Goal: Task Accomplishment & Management: Complete application form

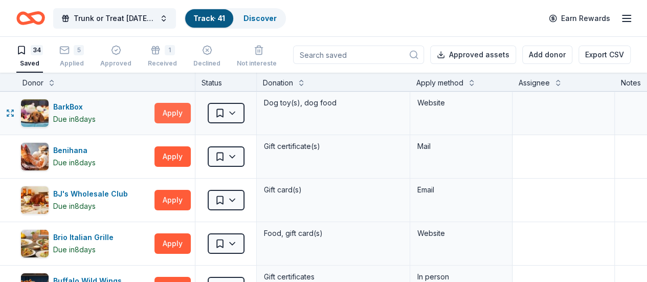
click at [182, 109] on button "Apply" at bounding box center [172, 113] width 36 height 20
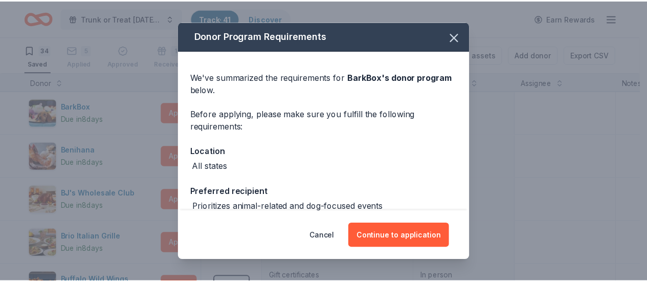
scroll to position [95, 0]
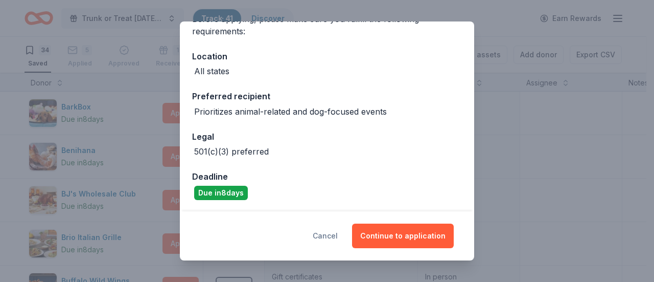
click at [332, 236] on button "Cancel" at bounding box center [325, 235] width 25 height 25
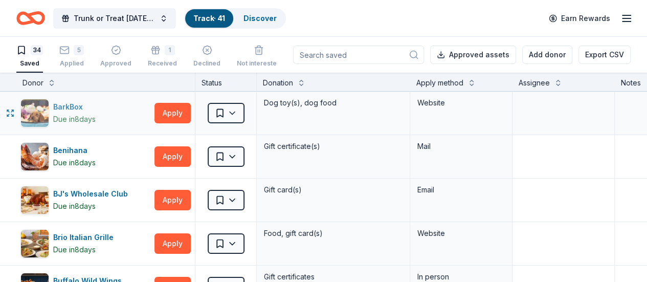
click at [77, 107] on div "BarkBox" at bounding box center [74, 107] width 42 height 12
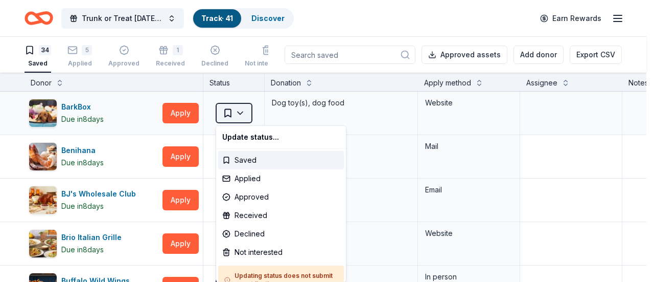
click at [244, 114] on html "Trunk or Treat Halloween Carnival Track · 41 Discover Earn Rewards 34 Saved 5 A…" at bounding box center [327, 141] width 654 height 282
click at [254, 174] on div "Applied" at bounding box center [281, 178] width 126 height 18
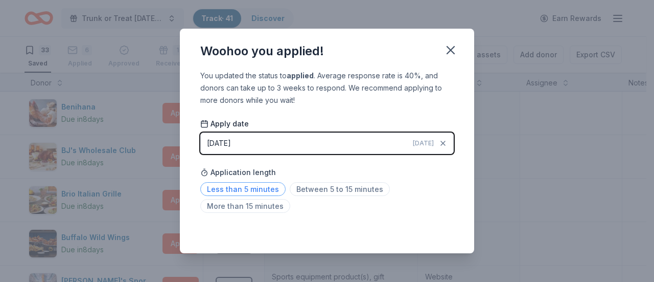
click at [252, 188] on span "Less than 5 minutes" at bounding box center [242, 189] width 85 height 14
click at [450, 54] on icon "button" at bounding box center [451, 50] width 14 height 14
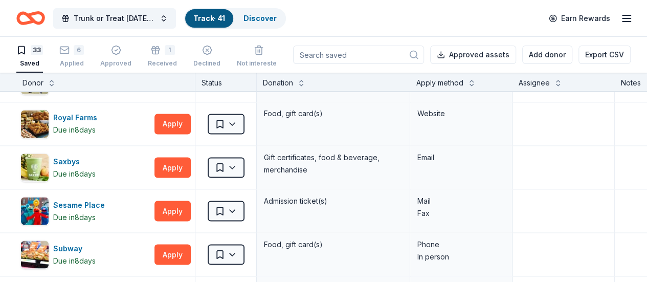
scroll to position [908, 0]
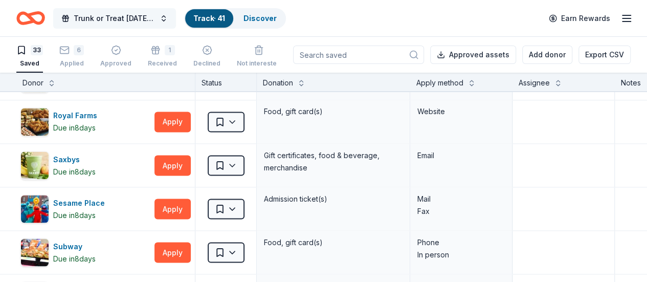
click at [171, 18] on button "Trunk or Treat [DATE] [DATE]" at bounding box center [114, 18] width 123 height 20
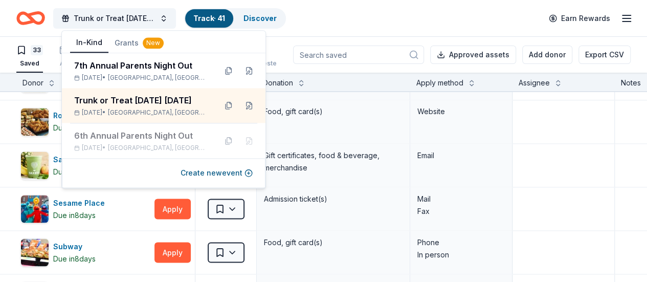
click at [338, 18] on div "Trunk or Treat Halloween Carnival Track · 41 Discover Earn Rewards" at bounding box center [323, 18] width 614 height 24
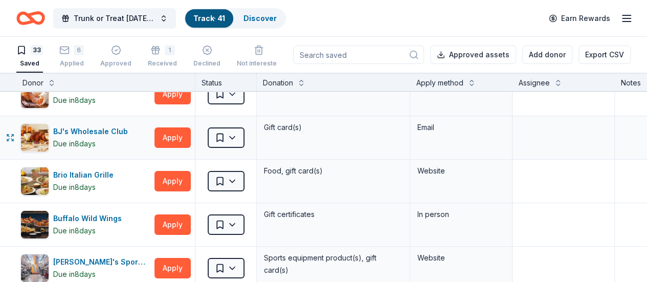
scroll to position [0, 0]
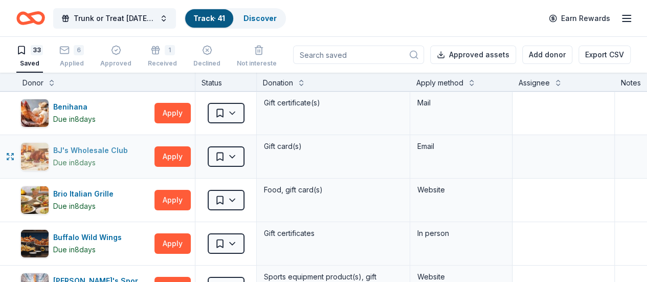
click at [121, 151] on div "BJ's Wholesale Club" at bounding box center [92, 150] width 79 height 12
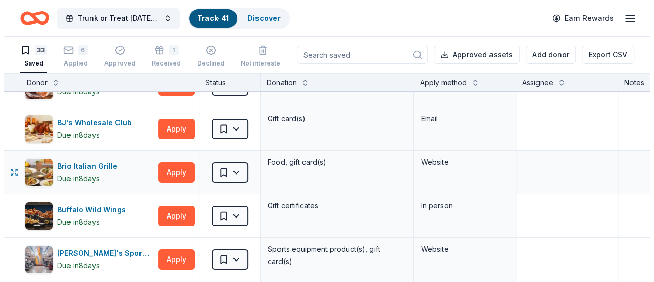
scroll to position [35, 0]
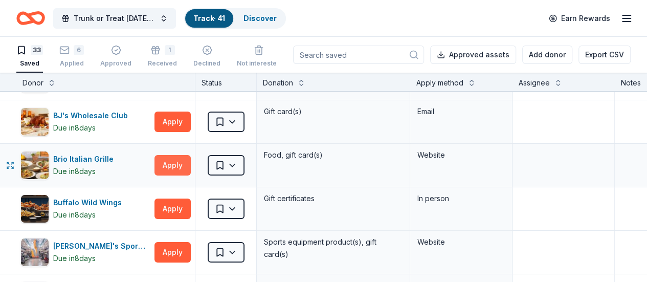
click at [182, 164] on button "Apply" at bounding box center [172, 165] width 36 height 20
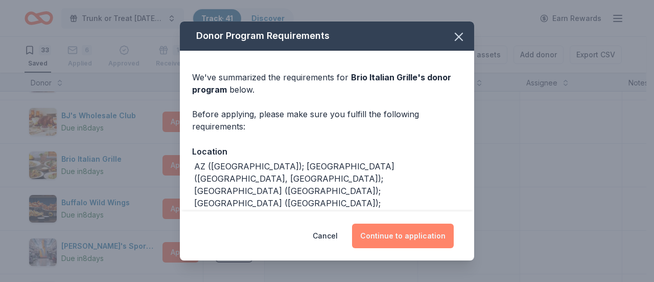
click at [388, 238] on button "Continue to application" at bounding box center [403, 235] width 102 height 25
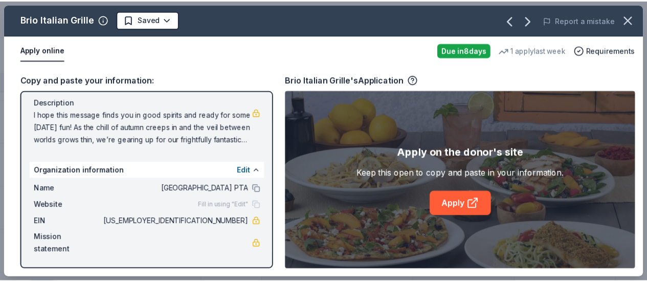
scroll to position [0, 0]
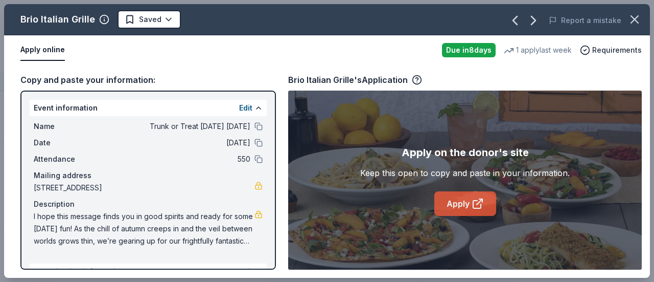
click at [468, 207] on link "Apply" at bounding box center [465, 203] width 62 height 25
drag, startPoint x: 209, startPoint y: 187, endPoint x: 118, endPoint y: 183, distance: 91.1
click at [118, 183] on span "[STREET_ADDRESS]" at bounding box center [144, 187] width 221 height 12
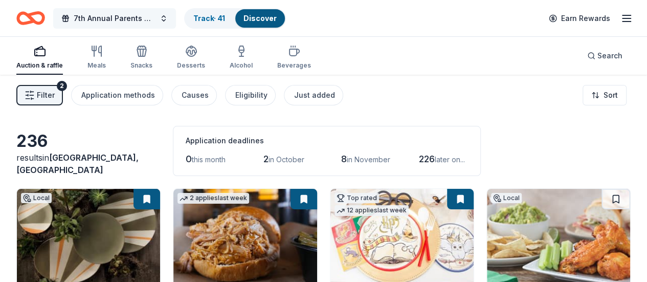
click at [170, 20] on button "7th Annual Parents Night Out" at bounding box center [114, 18] width 123 height 20
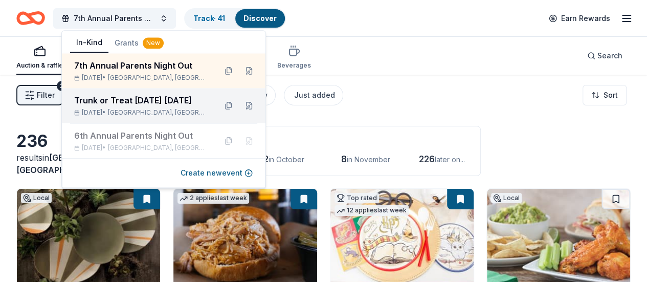
click at [148, 98] on div "Trunk or Treat [DATE] [DATE]" at bounding box center [141, 100] width 134 height 12
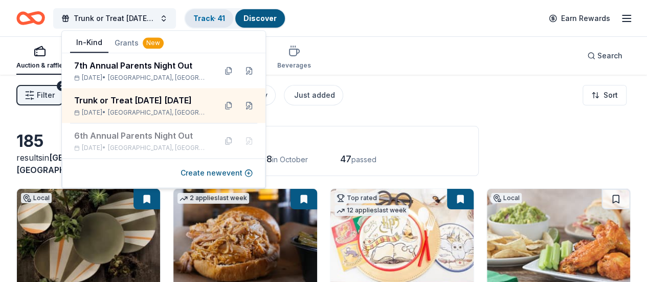
click at [222, 14] on link "Track · 41" at bounding box center [209, 18] width 32 height 9
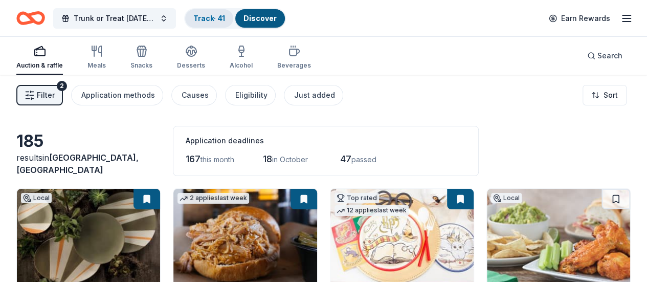
click at [222, 14] on link "Track · 41" at bounding box center [209, 18] width 32 height 9
click at [224, 23] on div "Track · 41" at bounding box center [209, 18] width 48 height 18
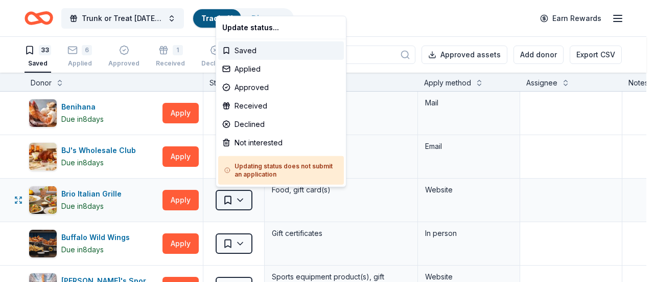
click at [235, 200] on html "Trunk or Treat Halloween Carnival Track · 41 Discover Earn Rewards 33 Saved 6 A…" at bounding box center [327, 141] width 654 height 282
click at [267, 71] on div "Applied" at bounding box center [281, 69] width 126 height 18
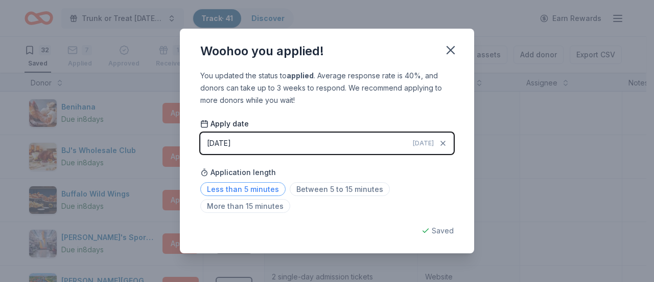
click at [248, 187] on span "Less than 5 minutes" at bounding box center [242, 189] width 85 height 14
click at [450, 47] on icon "button" at bounding box center [451, 50] width 14 height 14
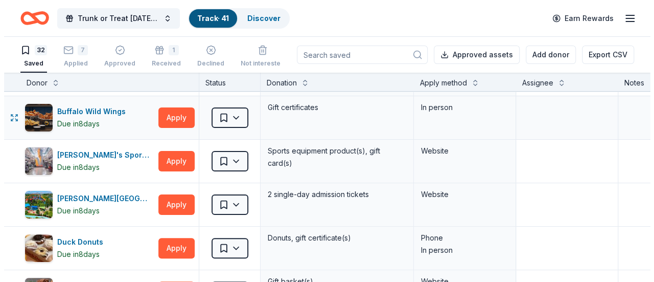
scroll to position [90, 0]
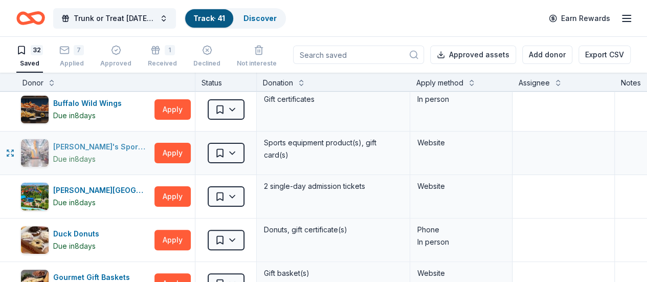
click at [122, 144] on div "Dick's Sporting Goods" at bounding box center [101, 147] width 97 height 12
click at [175, 197] on button "Apply" at bounding box center [172, 196] width 36 height 20
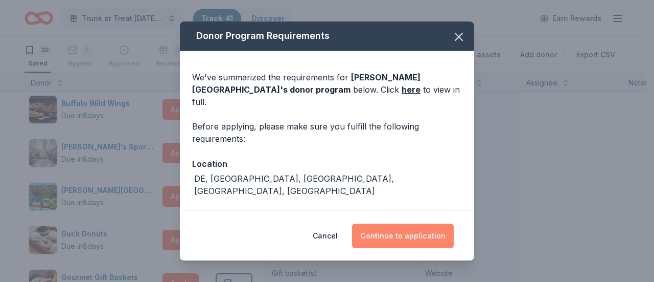
click at [385, 230] on button "Continue to application" at bounding box center [403, 235] width 102 height 25
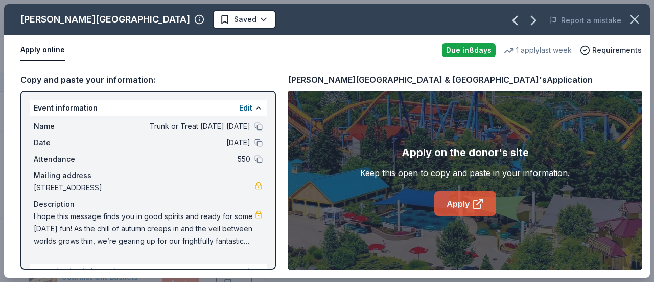
click at [462, 200] on link "Apply" at bounding box center [465, 203] width 62 height 25
click at [461, 201] on link "Apply" at bounding box center [465, 203] width 62 height 25
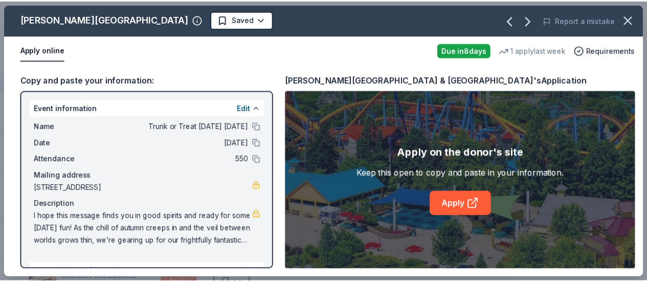
scroll to position [101, 0]
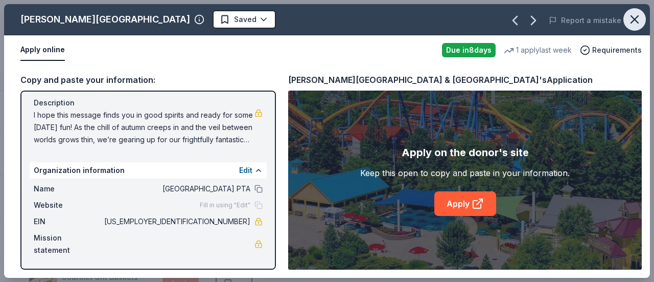
click at [638, 20] on icon "button" at bounding box center [635, 19] width 14 height 14
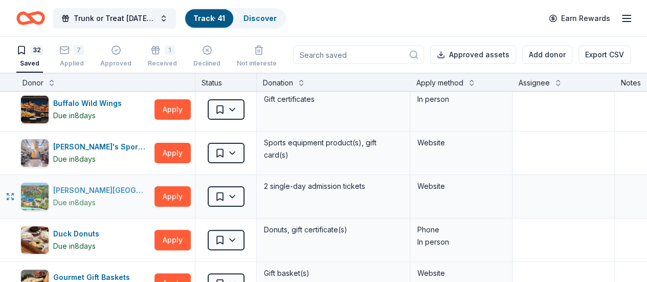
drag, startPoint x: 182, startPoint y: 200, endPoint x: 149, endPoint y: 187, distance: 36.3
click at [149, 187] on div "[PERSON_NAME][GEOGRAPHIC_DATA]" at bounding box center [101, 190] width 97 height 12
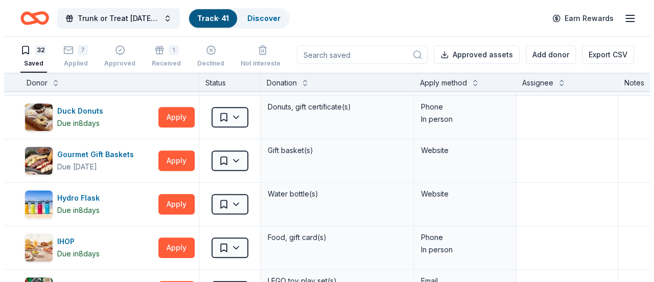
scroll to position [215, 0]
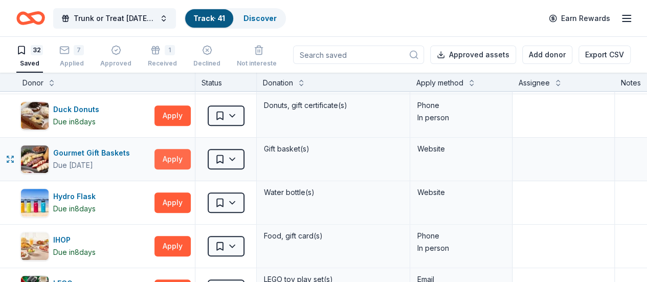
click at [176, 162] on button "Apply" at bounding box center [172, 159] width 36 height 20
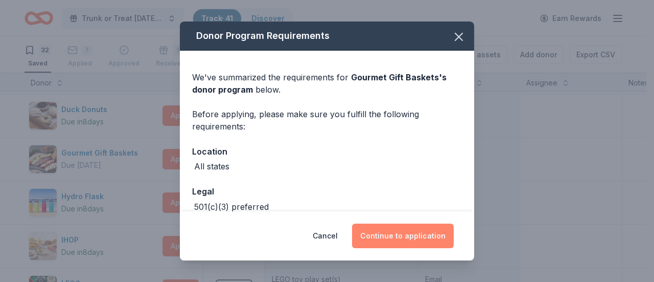
click at [385, 238] on button "Continue to application" at bounding box center [403, 235] width 102 height 25
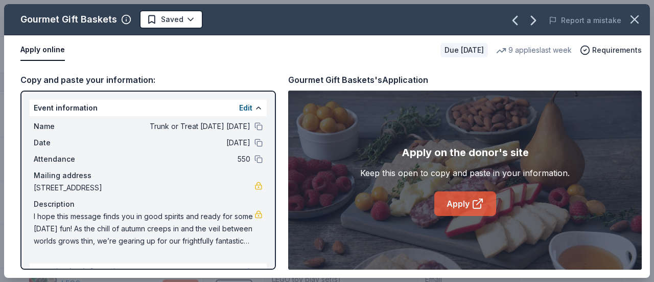
click at [445, 208] on link "Apply" at bounding box center [465, 203] width 62 height 25
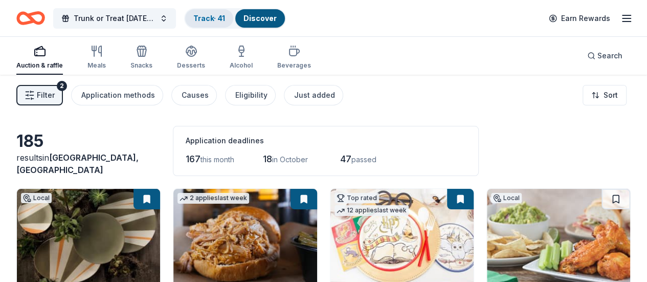
click at [212, 18] on link "Track · 41" at bounding box center [209, 18] width 32 height 9
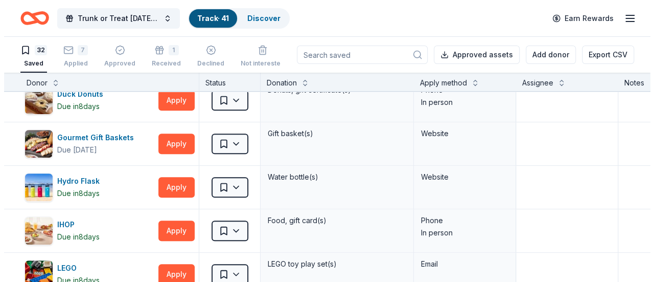
scroll to position [245, 0]
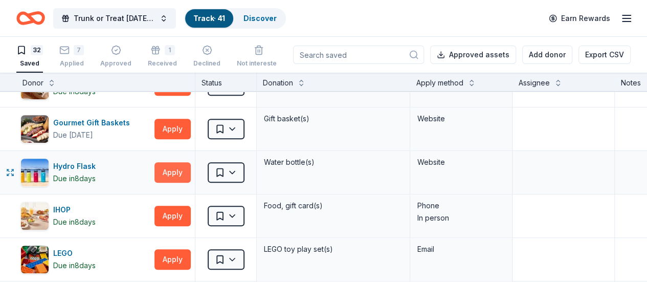
click at [181, 169] on button "Apply" at bounding box center [172, 172] width 36 height 20
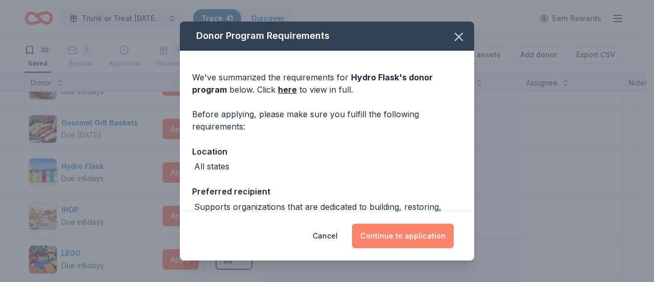
click at [387, 239] on button "Continue to application" at bounding box center [403, 235] width 102 height 25
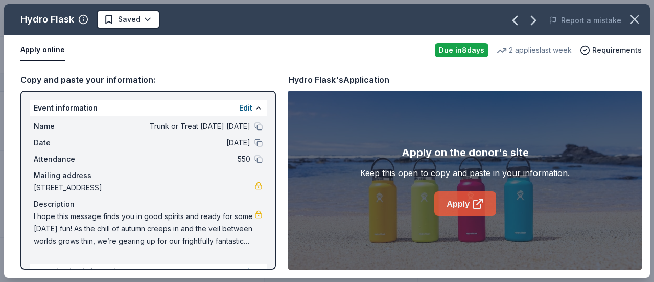
click at [460, 204] on link "Apply" at bounding box center [465, 203] width 62 height 25
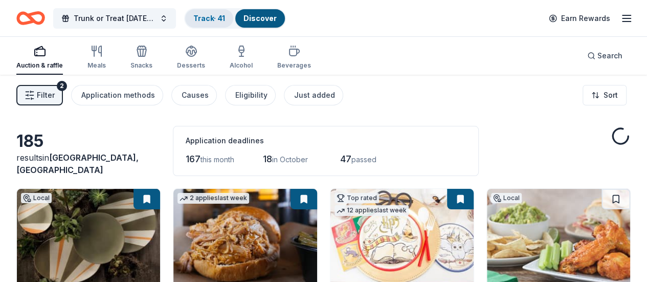
click at [205, 20] on link "Track · 41" at bounding box center [209, 18] width 32 height 9
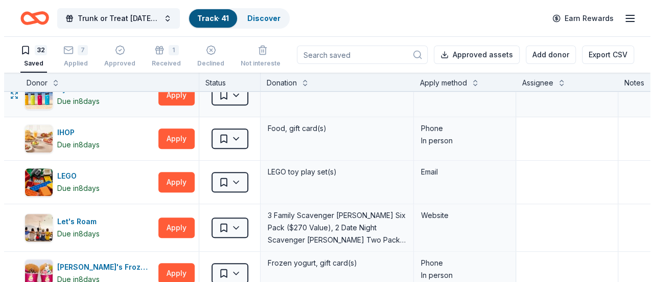
scroll to position [324, 0]
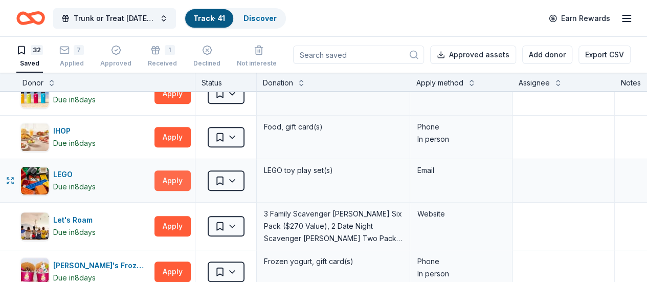
click at [176, 172] on button "Apply" at bounding box center [172, 180] width 36 height 20
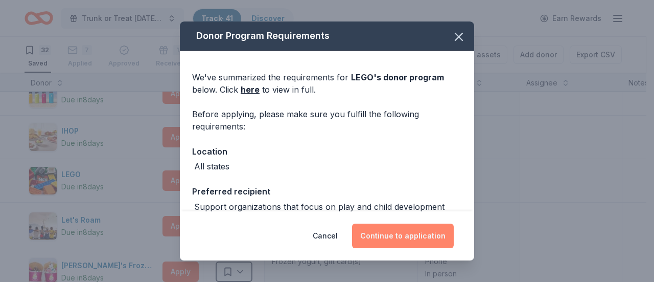
click at [386, 234] on button "Continue to application" at bounding box center [403, 235] width 102 height 25
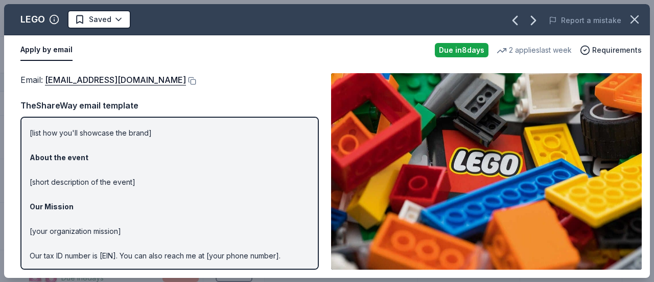
scroll to position [0, 0]
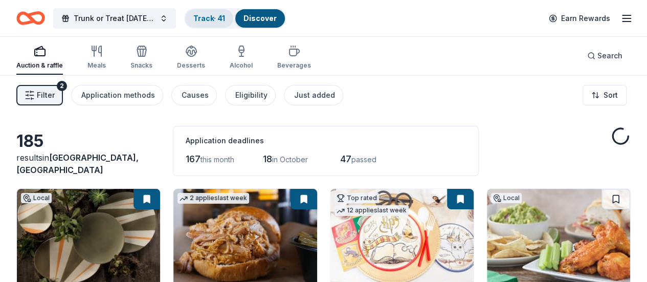
click at [220, 23] on div "Track · 41" at bounding box center [209, 18] width 48 height 18
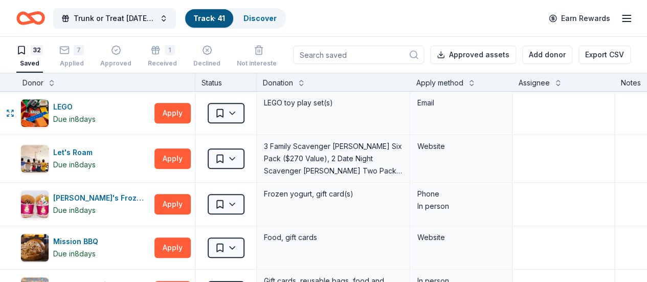
scroll to position [393, 0]
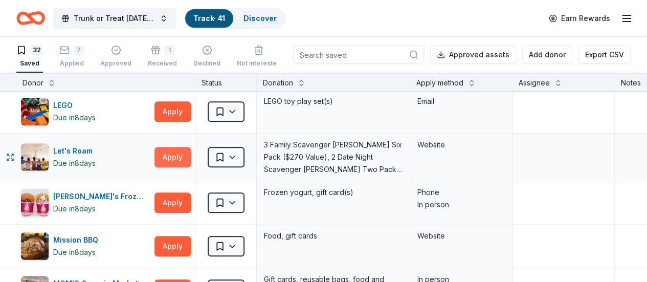
click at [177, 151] on button "Apply" at bounding box center [172, 157] width 36 height 20
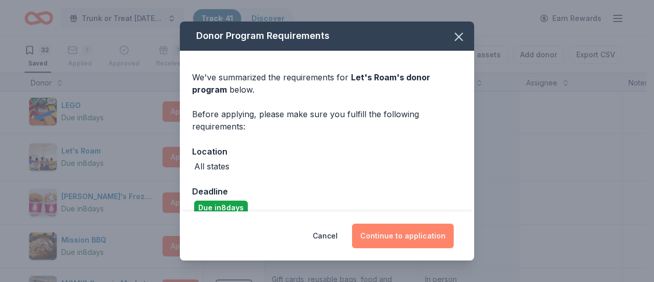
click at [407, 233] on button "Continue to application" at bounding box center [403, 235] width 102 height 25
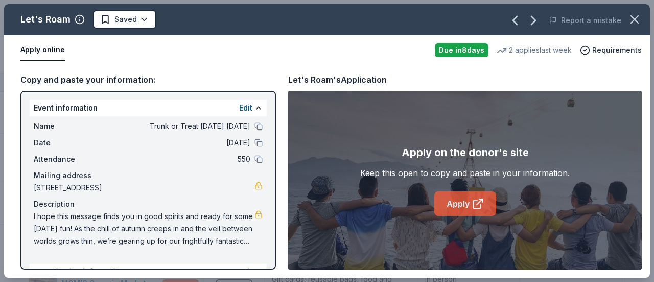
click at [469, 200] on link "Apply" at bounding box center [465, 203] width 62 height 25
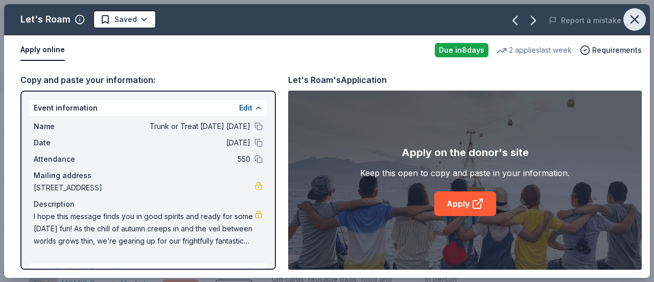
click at [635, 18] on icon "button" at bounding box center [635, 19] width 14 height 14
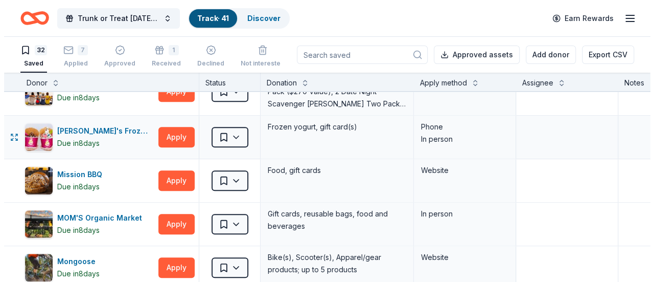
scroll to position [459, 0]
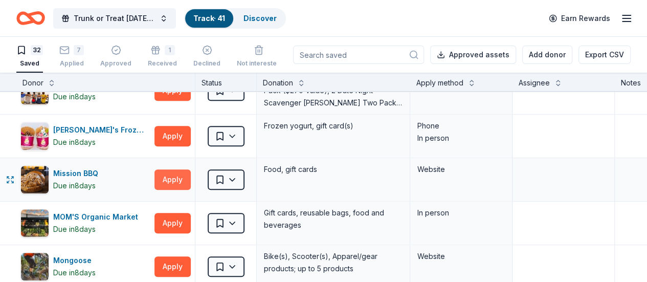
click at [182, 174] on button "Apply" at bounding box center [172, 179] width 36 height 20
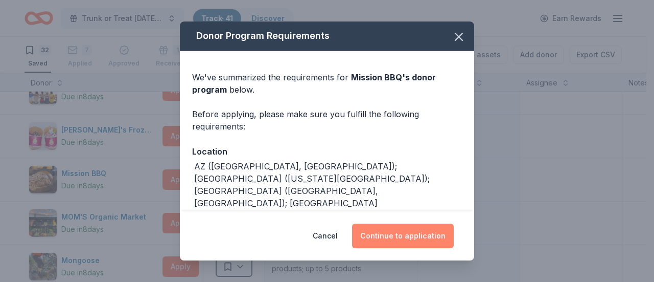
click at [379, 235] on button "Continue to application" at bounding box center [403, 235] width 102 height 25
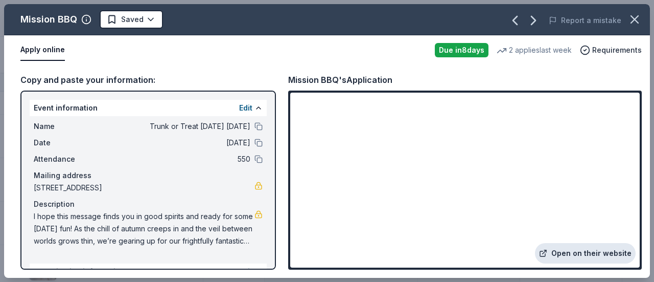
click at [554, 247] on link "Open on their website" at bounding box center [585, 253] width 101 height 20
click at [255, 128] on button at bounding box center [259, 126] width 8 height 8
click at [635, 19] on icon "button" at bounding box center [634, 19] width 7 height 7
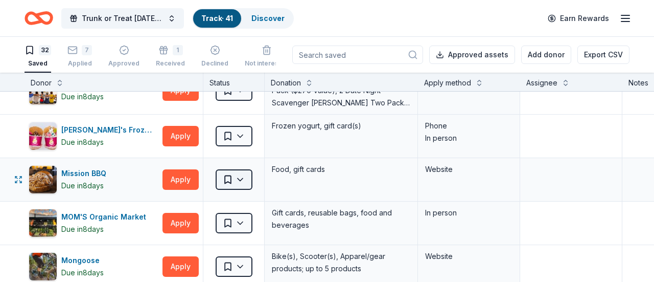
click at [242, 172] on html "Trunk or Treat Halloween Carnival Track · 41 Discover Earn Rewards 32 Saved 7 A…" at bounding box center [327, 141] width 654 height 282
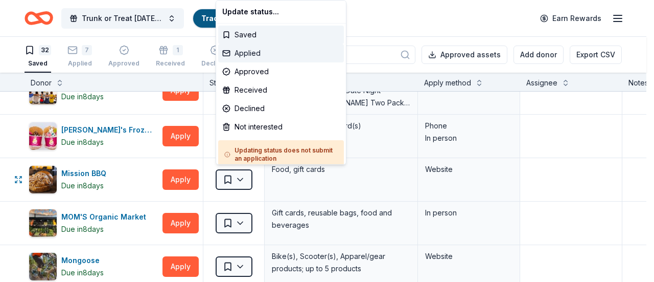
click at [257, 52] on div "Applied" at bounding box center [281, 53] width 126 height 18
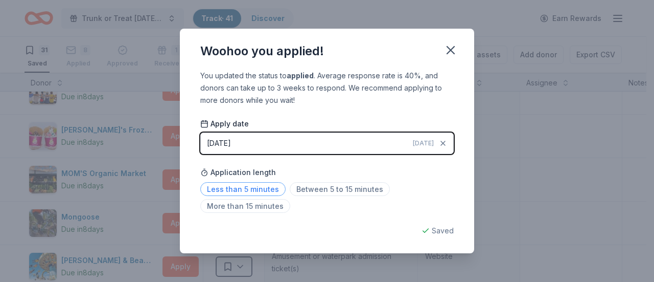
click at [258, 189] on span "Less than 5 minutes" at bounding box center [242, 189] width 85 height 14
click at [452, 48] on icon "button" at bounding box center [451, 50] width 14 height 14
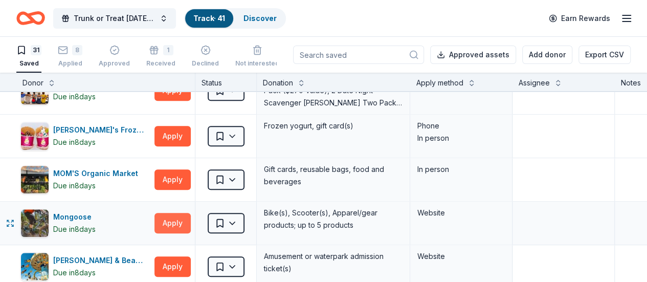
click at [176, 219] on button "Apply" at bounding box center [172, 223] width 36 height 20
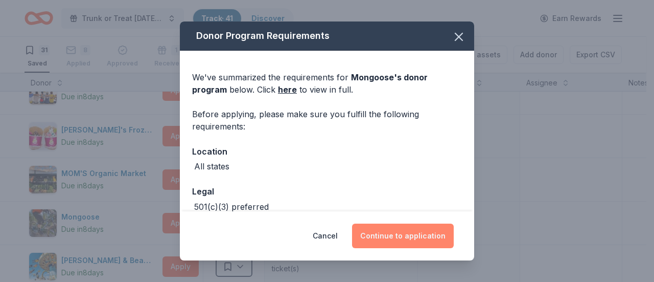
click at [379, 236] on button "Continue to application" at bounding box center [403, 235] width 102 height 25
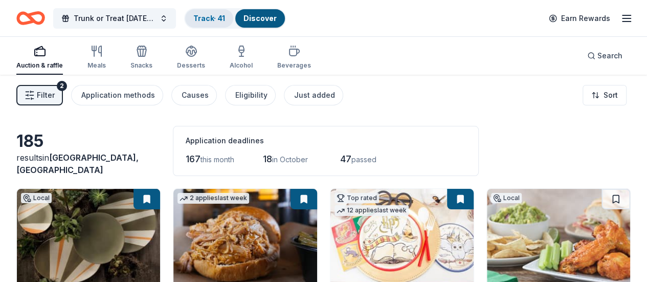
click at [203, 22] on link "Track · 41" at bounding box center [209, 18] width 32 height 9
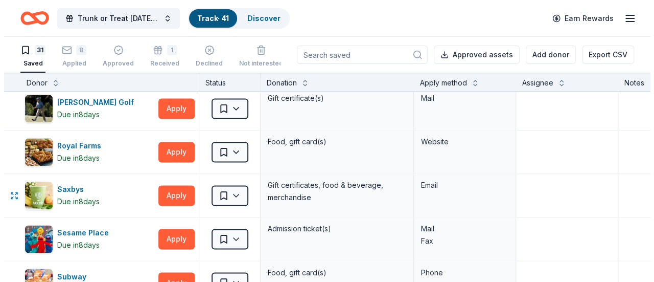
scroll to position [792, 0]
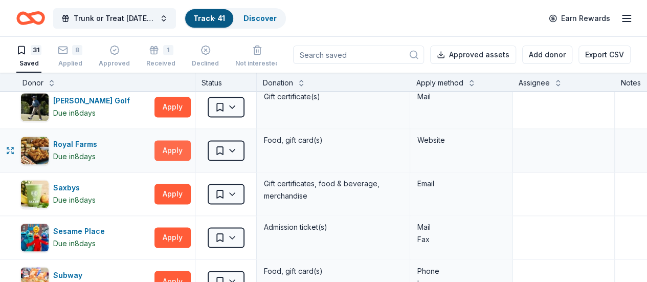
click at [174, 143] on button "Apply" at bounding box center [172, 150] width 36 height 20
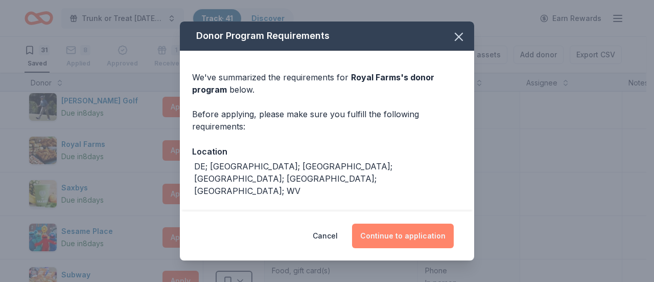
click at [393, 238] on button "Continue to application" at bounding box center [403, 235] width 102 height 25
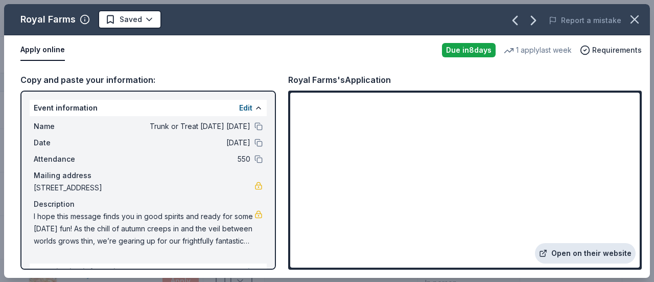
click at [570, 253] on link "Open on their website" at bounding box center [585, 253] width 101 height 20
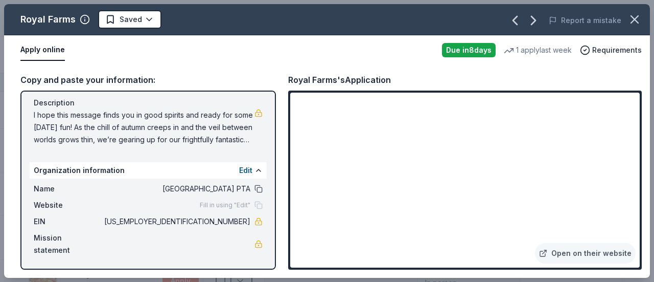
click at [255, 190] on button at bounding box center [259, 189] width 8 height 8
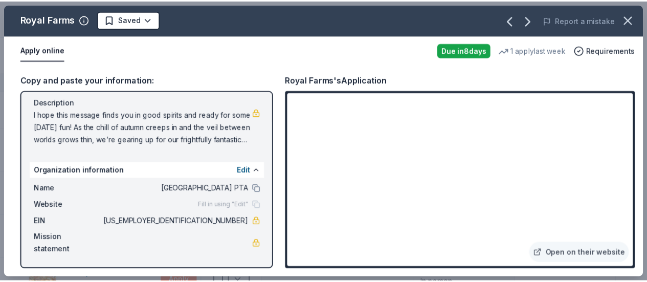
scroll to position [0, 0]
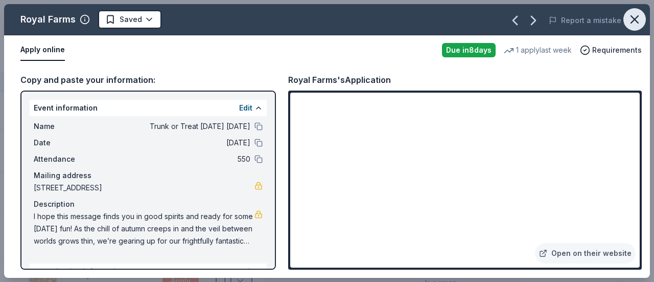
click at [634, 19] on icon "button" at bounding box center [634, 19] width 7 height 7
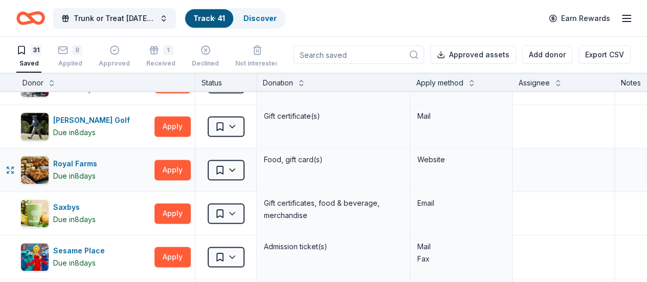
scroll to position [770, 0]
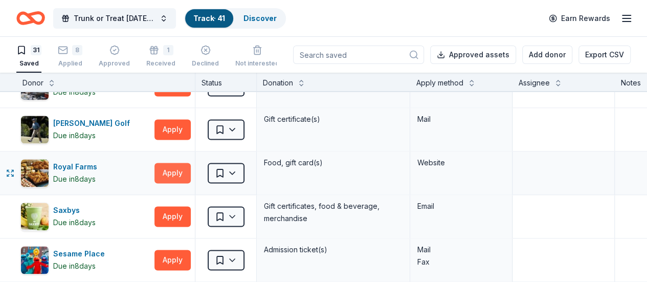
click at [184, 167] on button "Apply" at bounding box center [172, 173] width 36 height 20
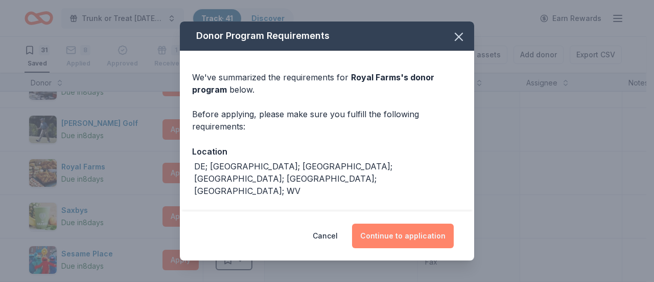
click at [405, 236] on button "Continue to application" at bounding box center [403, 235] width 102 height 25
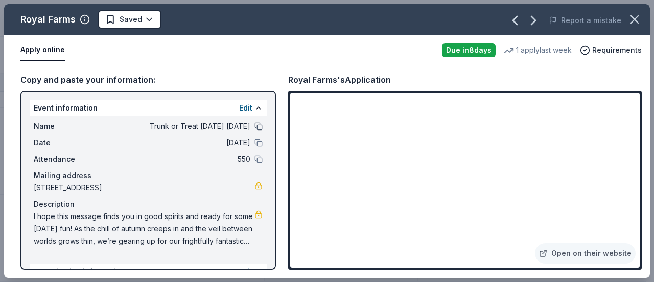
click at [255, 126] on button at bounding box center [259, 126] width 8 height 8
click at [635, 18] on icon "button" at bounding box center [635, 19] width 14 height 14
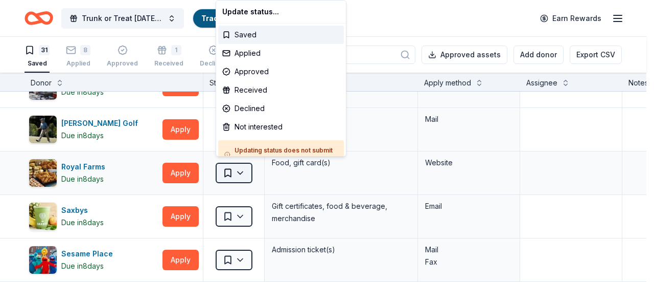
click at [236, 171] on html "Trunk or Treat Halloween Carnival Track · 41 Discover Earn Rewards 31 Saved 8 A…" at bounding box center [327, 141] width 654 height 282
click at [259, 57] on div "Applied" at bounding box center [281, 53] width 126 height 18
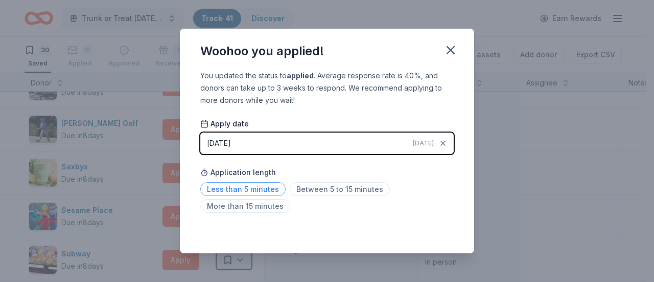
click at [266, 192] on span "Less than 5 minutes" at bounding box center [242, 189] width 85 height 14
click at [451, 53] on icon "button" at bounding box center [451, 50] width 14 height 14
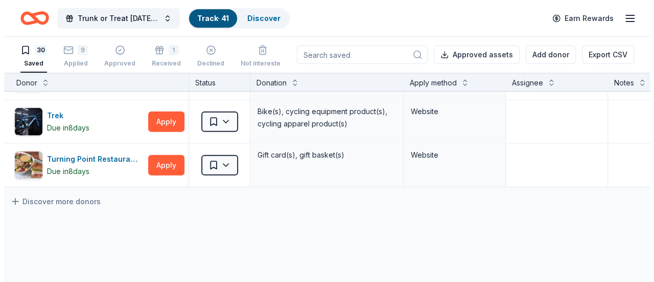
scroll to position [1210, 10]
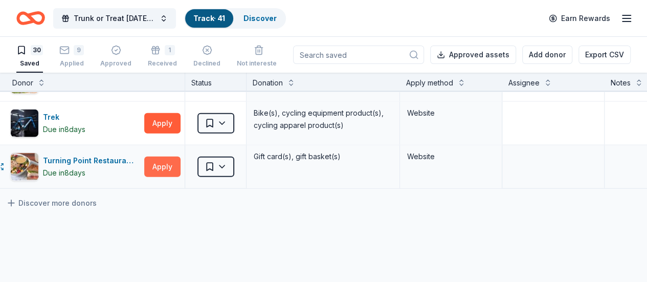
click at [179, 162] on button "Apply" at bounding box center [162, 166] width 36 height 20
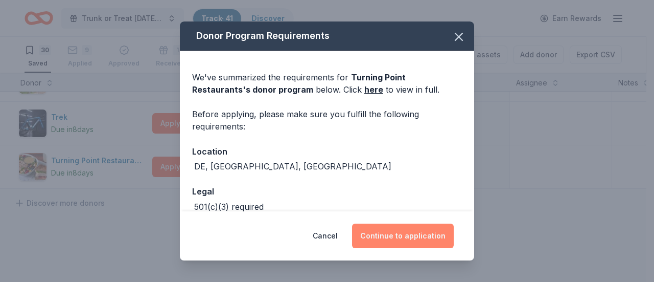
click at [405, 236] on button "Continue to application" at bounding box center [403, 235] width 102 height 25
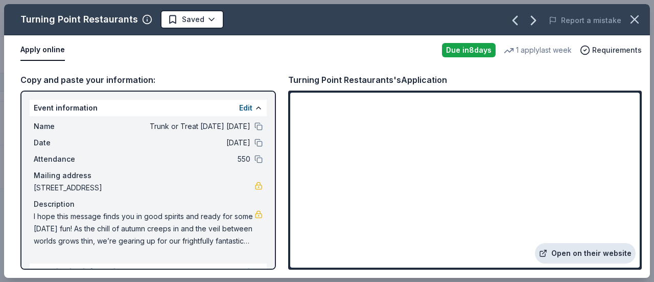
click at [586, 254] on link "Open on their website" at bounding box center [585, 253] width 101 height 20
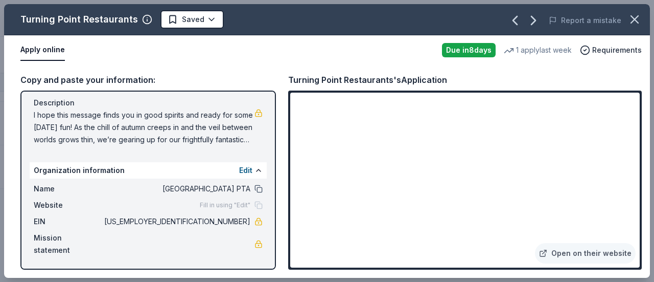
click at [255, 191] on button at bounding box center [259, 189] width 8 height 8
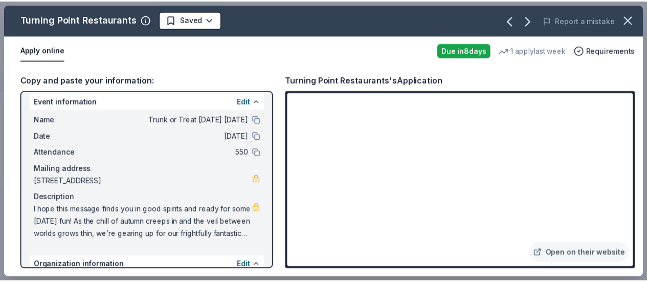
scroll to position [10, 0]
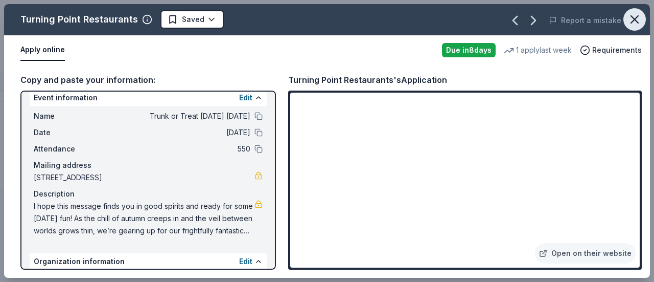
click at [636, 14] on icon "button" at bounding box center [635, 19] width 14 height 14
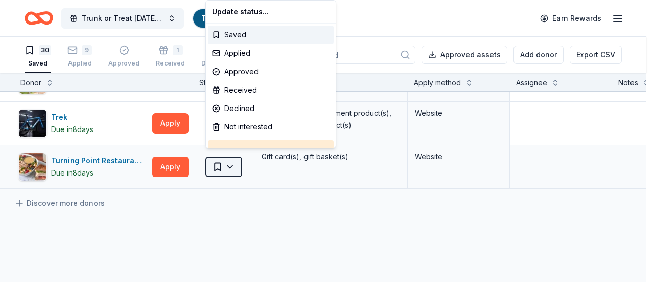
click at [218, 156] on html "Trunk or Treat Halloween Carnival Track · 41 Discover Earn Rewards 30 Saved 9 A…" at bounding box center [327, 141] width 654 height 282
click at [235, 55] on div "Applied" at bounding box center [271, 53] width 126 height 18
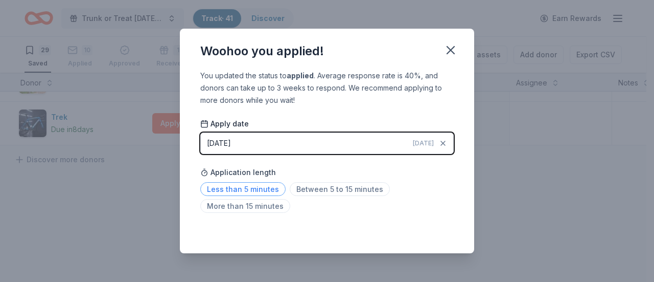
click at [260, 193] on span "Less than 5 minutes" at bounding box center [242, 189] width 85 height 14
click at [452, 47] on icon "button" at bounding box center [451, 50] width 14 height 14
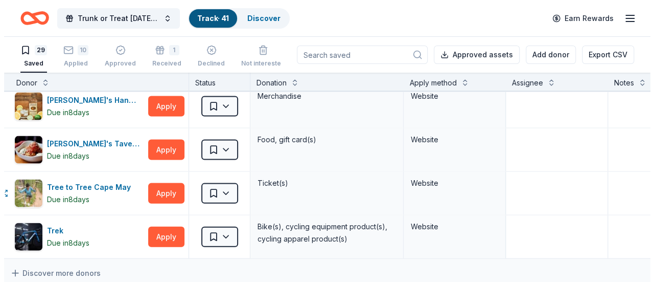
scroll to position [1091, 10]
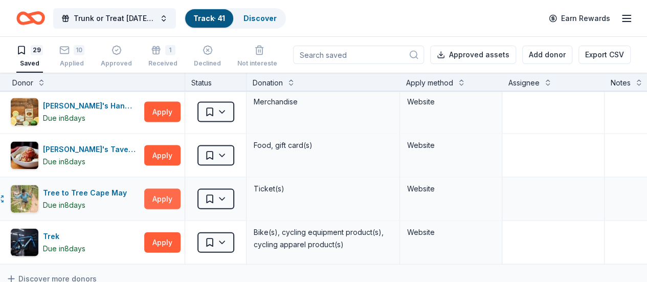
click at [163, 195] on button "Apply" at bounding box center [162, 199] width 36 height 20
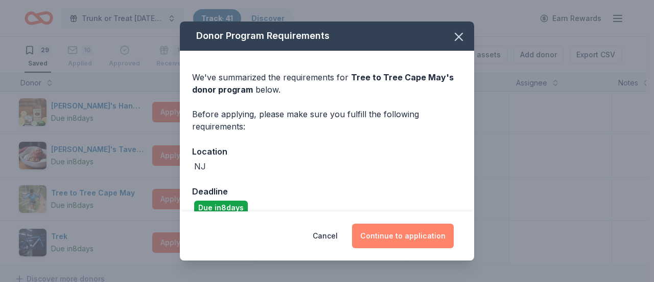
click at [382, 233] on button "Continue to application" at bounding box center [403, 235] width 102 height 25
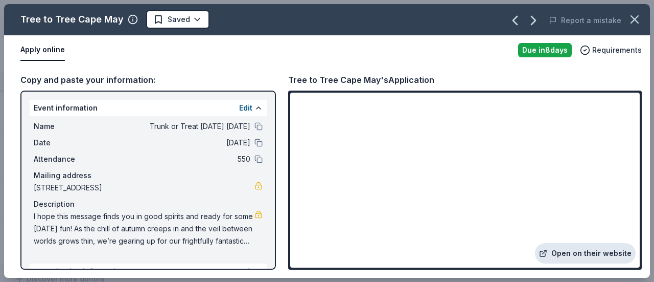
click at [576, 255] on link "Open on their website" at bounding box center [585, 253] width 101 height 20
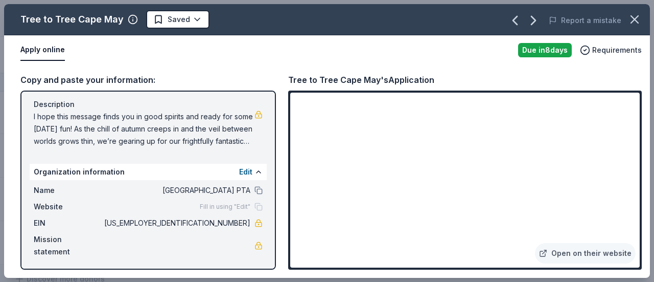
scroll to position [100, 0]
click at [255, 189] on button at bounding box center [259, 190] width 8 height 8
click at [634, 19] on icon "button" at bounding box center [634, 19] width 7 height 7
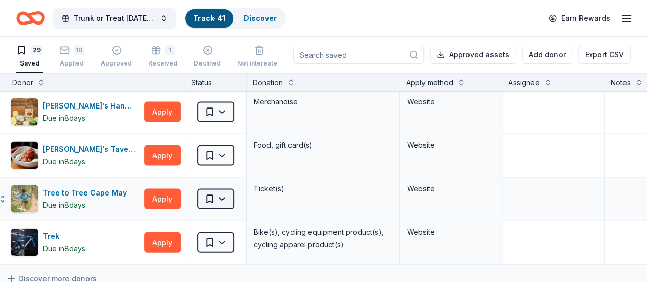
click at [232, 194] on html "Trunk or Treat Halloween Carnival Track · 41 Discover Earn Rewards 29 Saved 10 …" at bounding box center [323, 141] width 647 height 282
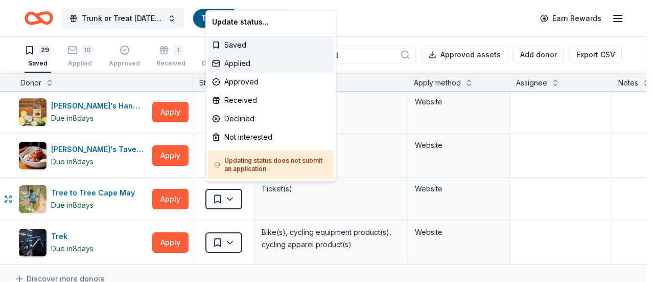
click at [239, 60] on div "Applied" at bounding box center [271, 63] width 126 height 18
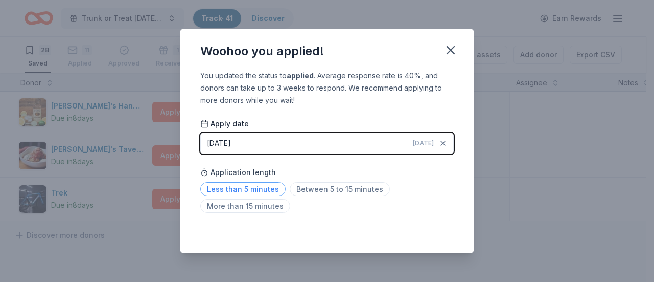
click at [249, 189] on span "Less than 5 minutes" at bounding box center [242, 189] width 85 height 14
click at [455, 48] on icon "button" at bounding box center [451, 50] width 14 height 14
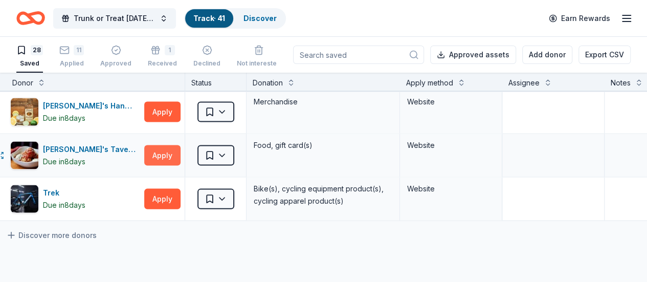
click at [167, 147] on button "Apply" at bounding box center [162, 155] width 36 height 20
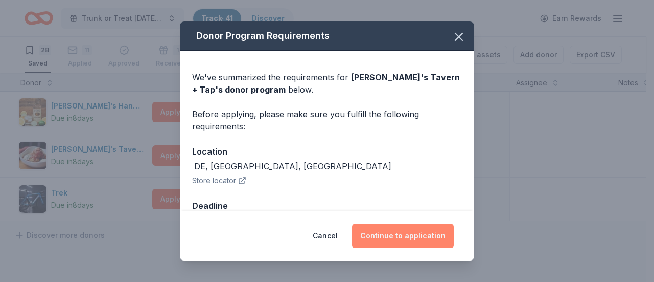
click at [401, 233] on button "Continue to application" at bounding box center [403, 235] width 102 height 25
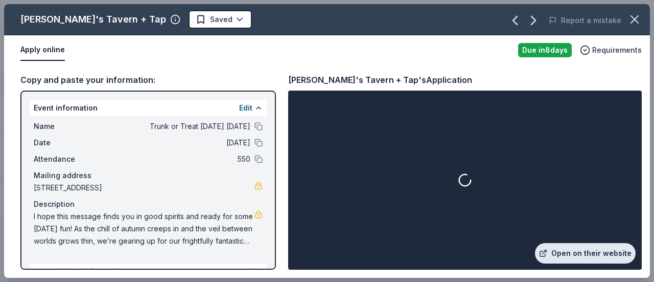
click at [583, 256] on link "Open on their website" at bounding box center [585, 253] width 101 height 20
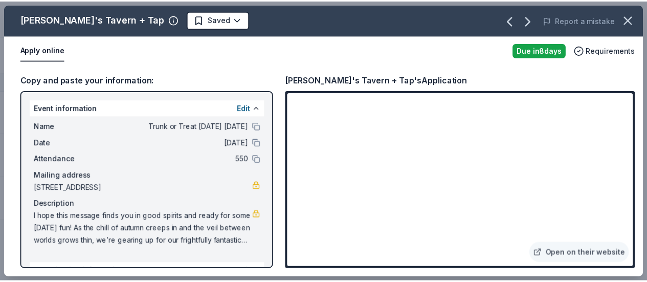
scroll to position [101, 0]
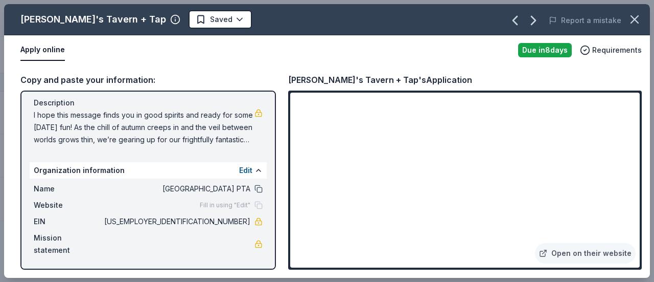
click at [255, 189] on button at bounding box center [259, 189] width 8 height 8
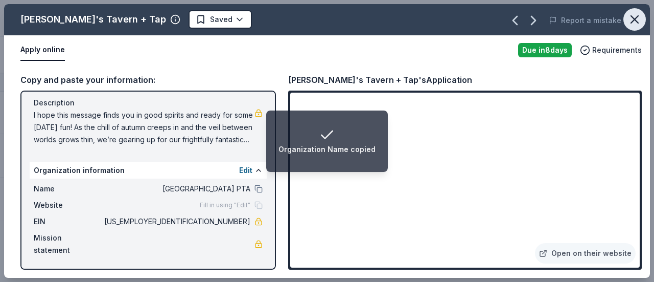
click at [638, 20] on icon "button" at bounding box center [635, 19] width 14 height 14
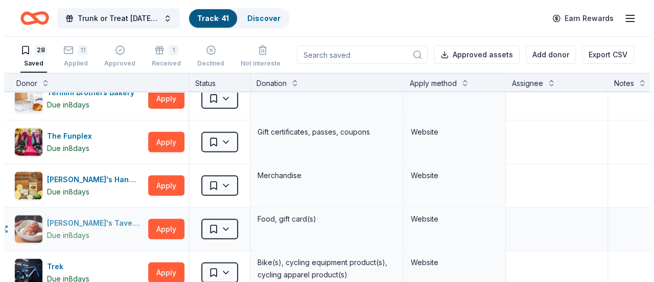
scroll to position [1015, 10]
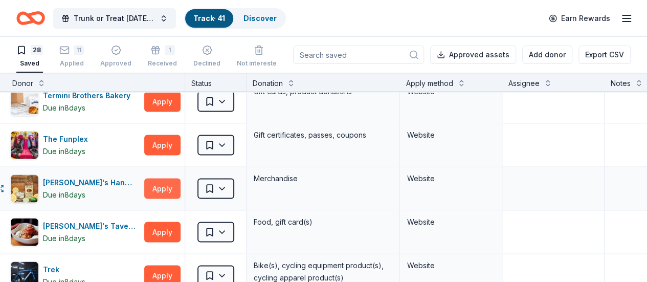
click at [166, 181] on button "Apply" at bounding box center [162, 188] width 36 height 20
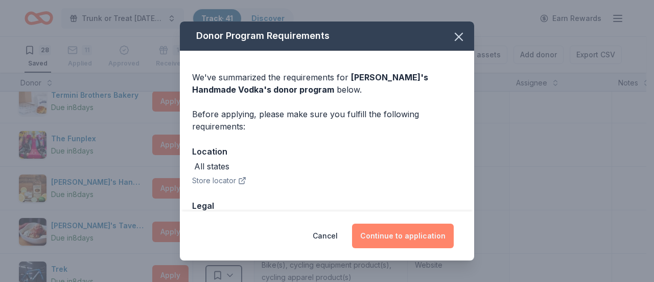
click at [404, 242] on button "Continue to application" at bounding box center [403, 235] width 102 height 25
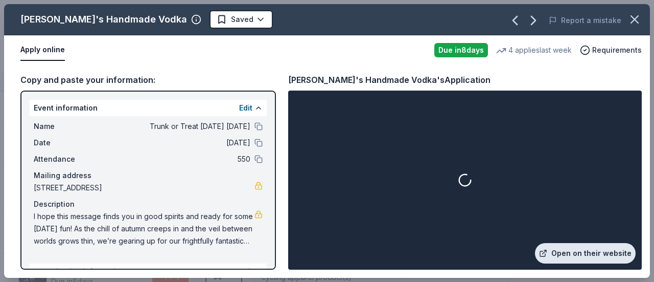
click at [584, 248] on link "Open on their website" at bounding box center [585, 253] width 101 height 20
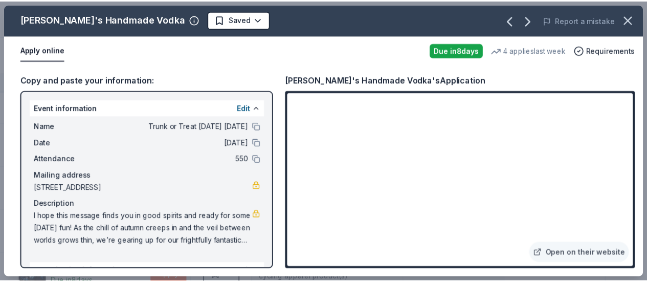
scroll to position [101, 0]
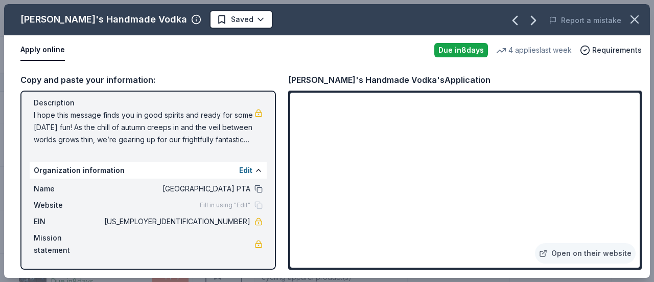
click at [255, 188] on button at bounding box center [259, 189] width 8 height 8
click at [634, 16] on icon "button" at bounding box center [635, 19] width 14 height 14
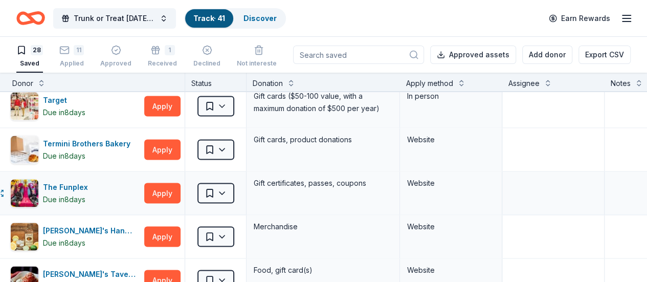
scroll to position [966, 10]
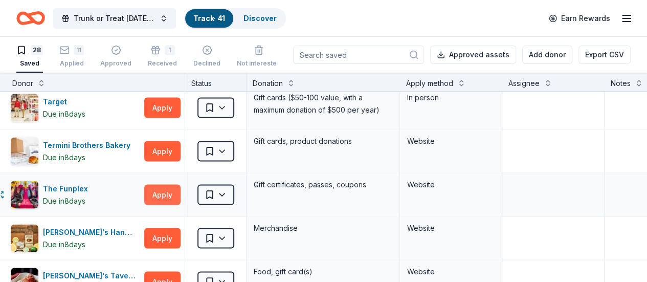
click at [177, 187] on button "Apply" at bounding box center [162, 194] width 36 height 20
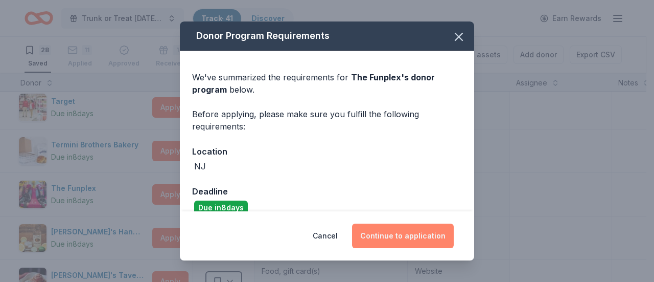
click at [390, 232] on button "Continue to application" at bounding box center [403, 235] width 102 height 25
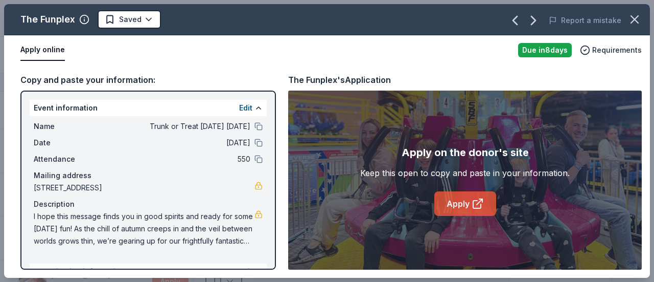
click at [458, 200] on link "Apply" at bounding box center [465, 203] width 62 height 25
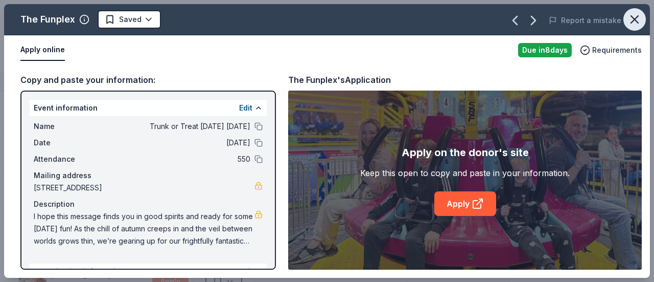
click at [635, 18] on icon "button" at bounding box center [635, 19] width 14 height 14
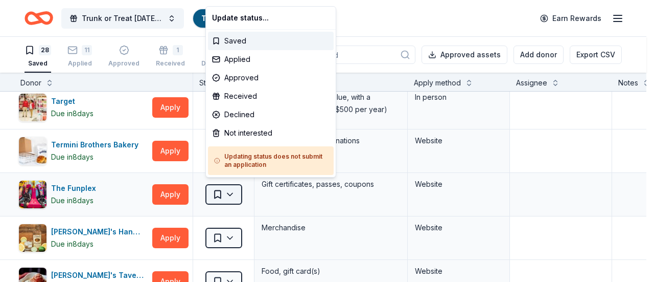
click at [223, 190] on html "Trunk or Treat Halloween Carnival Track · 41 Discover Earn Rewards 28 Saved 11 …" at bounding box center [327, 141] width 654 height 282
click at [245, 63] on div "Applied" at bounding box center [271, 59] width 126 height 18
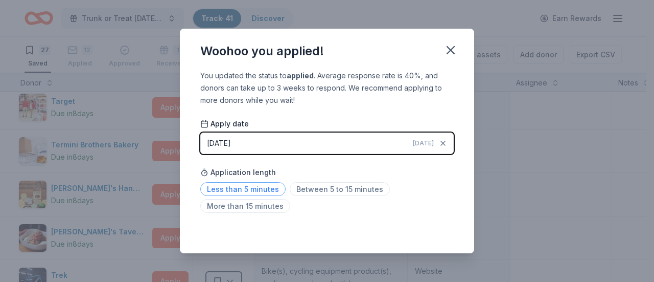
click at [260, 189] on span "Less than 5 minutes" at bounding box center [242, 189] width 85 height 14
click at [450, 52] on icon "button" at bounding box center [451, 50] width 14 height 14
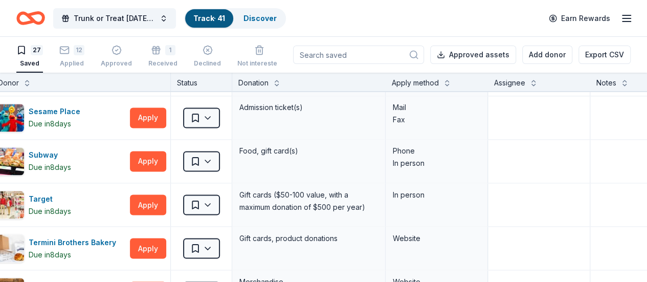
scroll to position [868, 25]
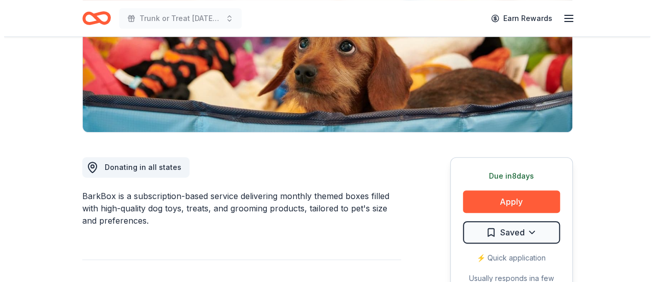
scroll to position [186, 0]
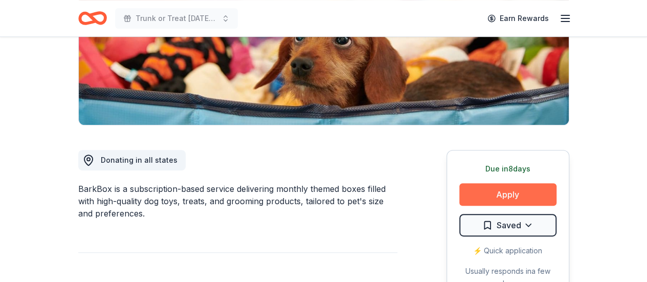
click at [511, 194] on button "Apply" at bounding box center [507, 194] width 97 height 22
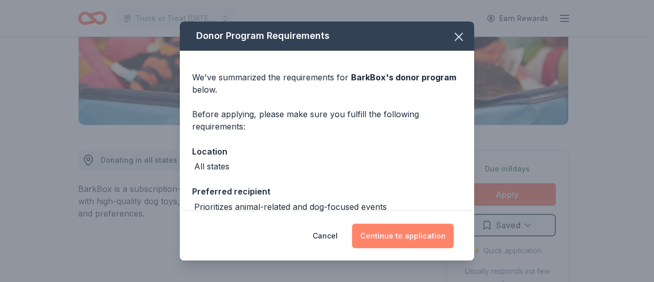
click at [390, 235] on button "Continue to application" at bounding box center [403, 235] width 102 height 25
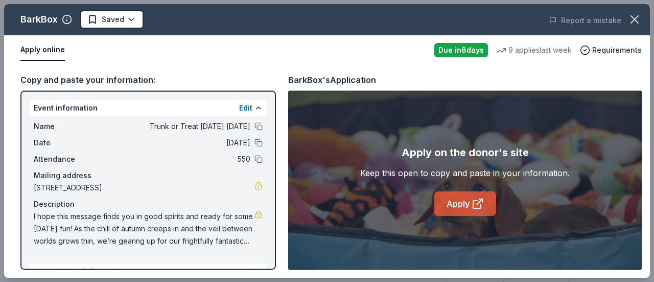
click at [457, 202] on link "Apply" at bounding box center [465, 203] width 62 height 25
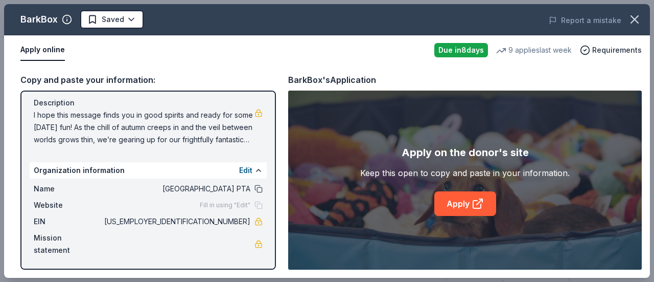
scroll to position [0, 0]
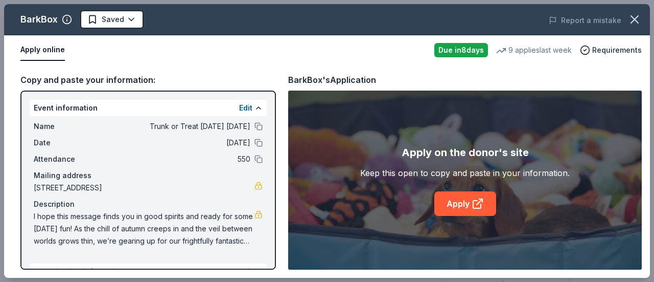
drag, startPoint x: 211, startPoint y: 187, endPoint x: 219, endPoint y: 185, distance: 8.6
click at [149, 190] on span "[STREET_ADDRESS]" at bounding box center [144, 187] width 221 height 12
click at [211, 186] on span "[STREET_ADDRESS]" at bounding box center [144, 187] width 221 height 12
drag, startPoint x: 211, startPoint y: 186, endPoint x: 106, endPoint y: 193, distance: 104.5
click at [106, 193] on span "[STREET_ADDRESS]" at bounding box center [144, 187] width 221 height 12
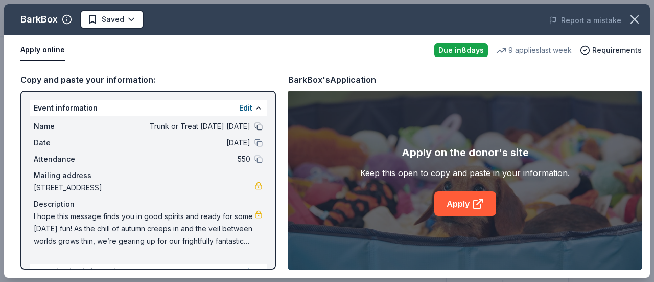
click at [255, 125] on button at bounding box center [259, 126] width 8 height 8
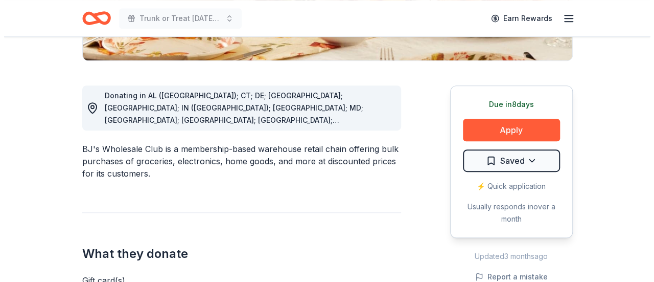
scroll to position [250, 0]
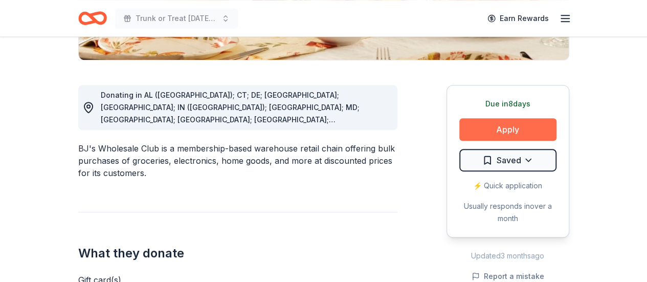
click at [515, 125] on button "Apply" at bounding box center [507, 129] width 97 height 22
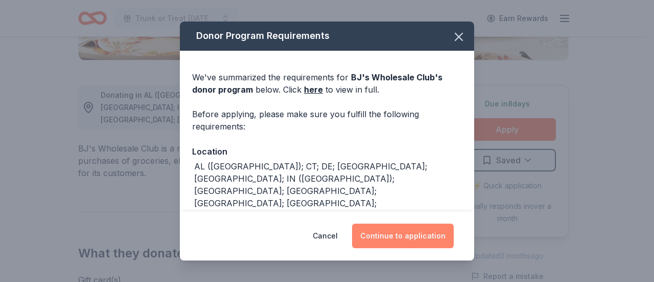
click at [415, 243] on button "Continue to application" at bounding box center [403, 235] width 102 height 25
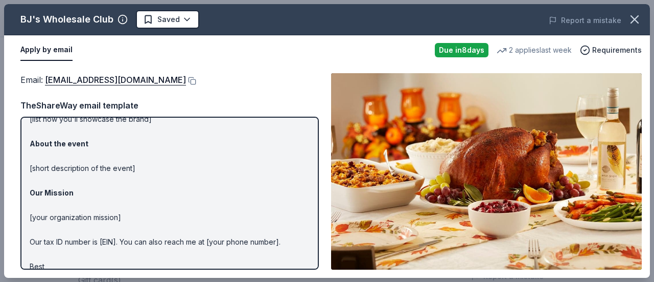
scroll to position [135, 0]
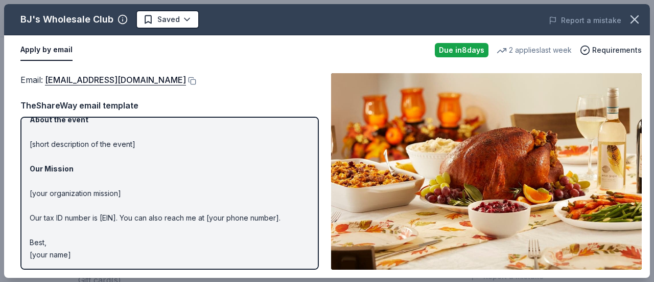
click at [60, 48] on button "Apply by email" at bounding box center [46, 49] width 52 height 21
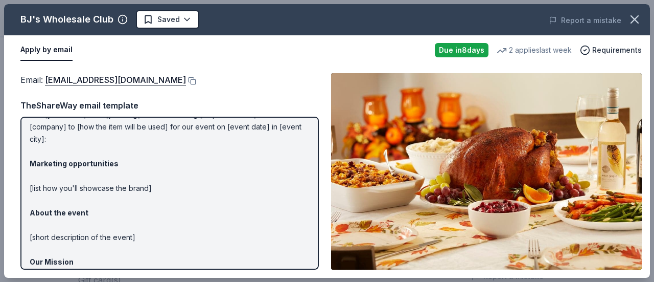
scroll to position [0, 0]
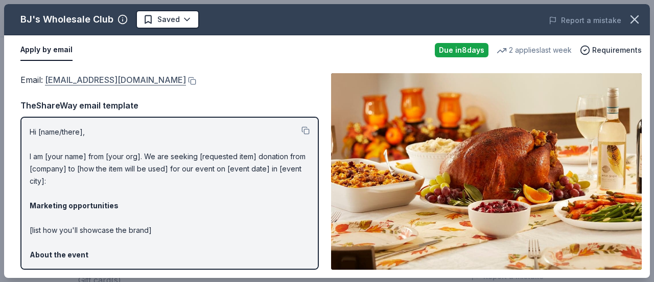
click at [90, 81] on link "community@bjs.com" at bounding box center [115, 79] width 141 height 13
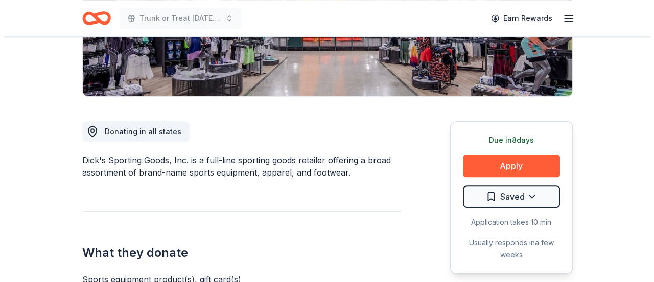
scroll to position [215, 0]
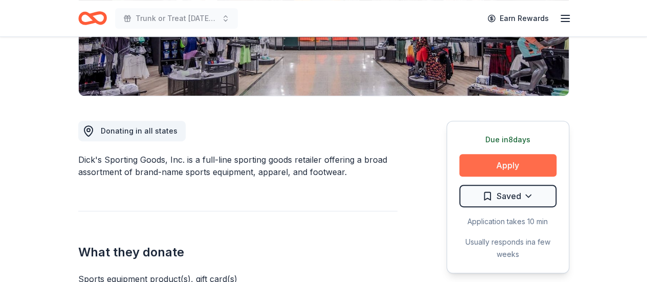
click at [498, 163] on button "Apply" at bounding box center [507, 165] width 97 height 22
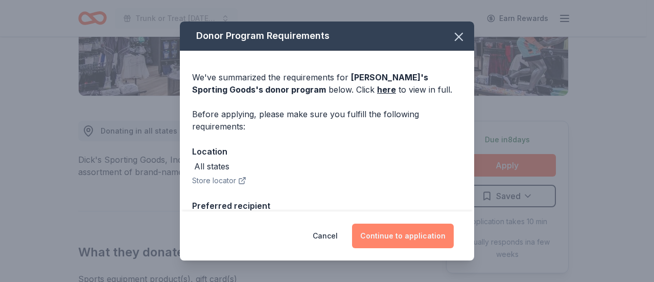
click at [411, 235] on button "Continue to application" at bounding box center [403, 235] width 102 height 25
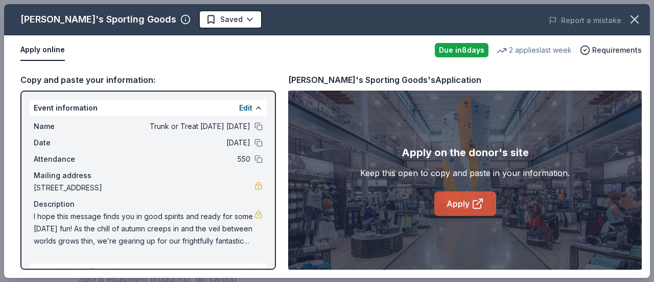
click at [453, 198] on link "Apply" at bounding box center [465, 203] width 62 height 25
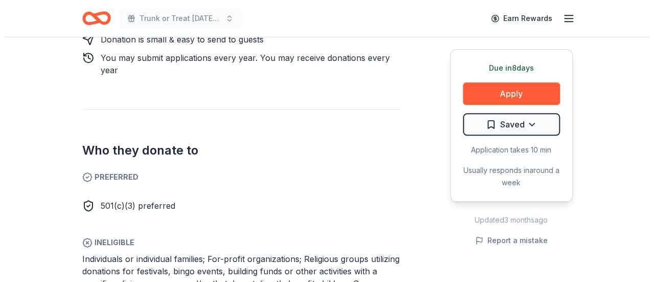
scroll to position [522, 0]
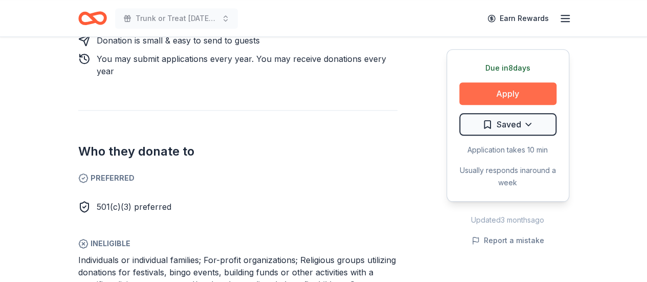
click at [493, 90] on button "Apply" at bounding box center [507, 93] width 97 height 22
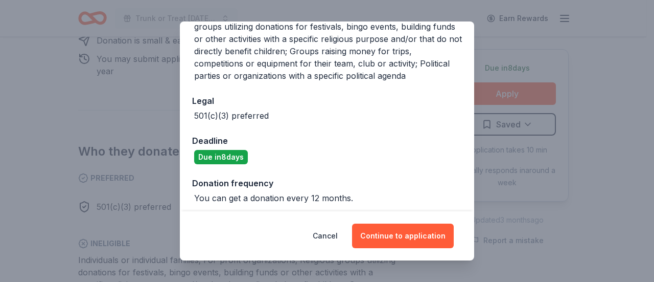
scroll to position [237, 0]
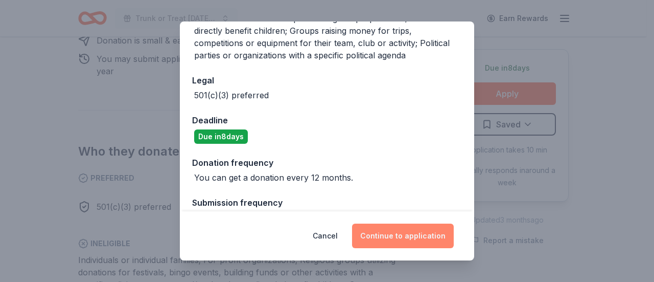
click at [421, 235] on button "Continue to application" at bounding box center [403, 235] width 102 height 25
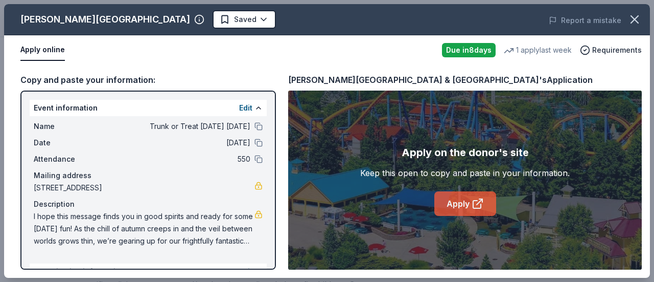
drag, startPoint x: 463, startPoint y: 201, endPoint x: 444, endPoint y: 205, distance: 20.0
click at [444, 205] on link "Apply" at bounding box center [465, 203] width 62 height 25
